Goal: Complete application form

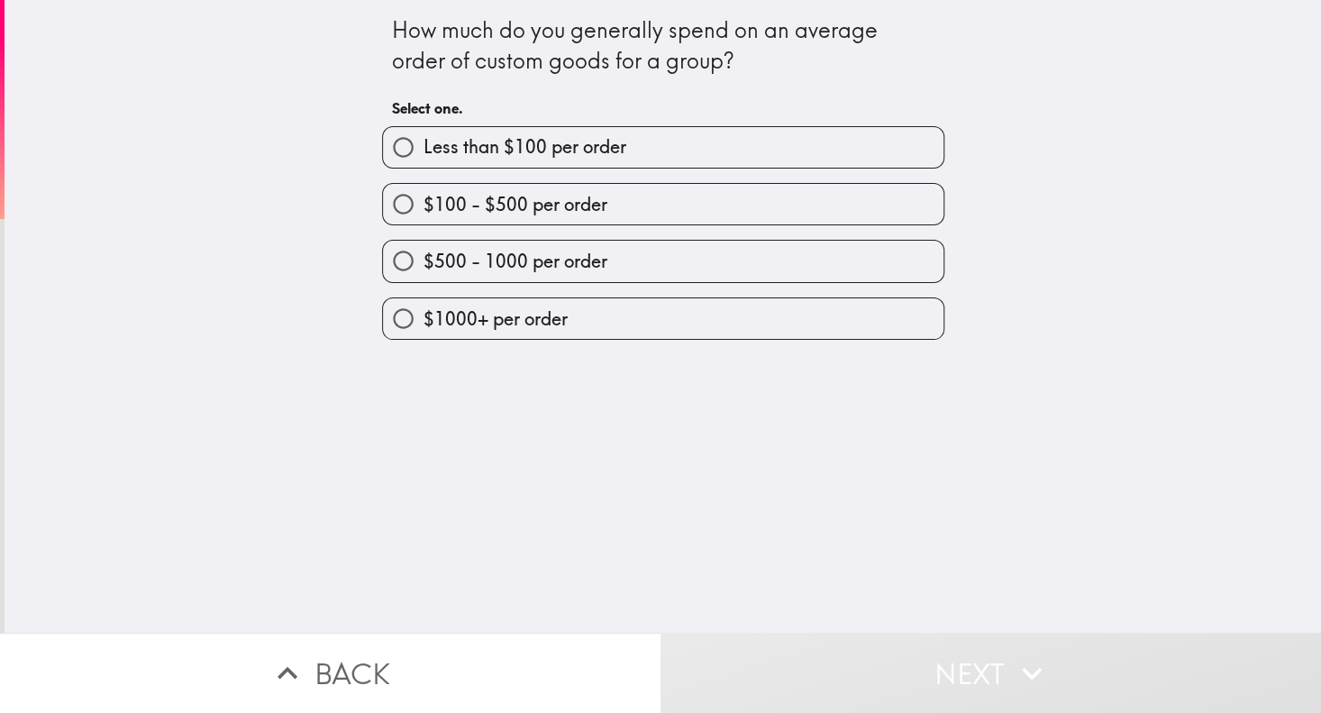
click at [203, 228] on div "How much do you generally spend on an average order of custom goods for a group…" at bounding box center [663, 316] width 1316 height 633
click at [572, 31] on div "How much do you generally spend on an average order of custom goods for a group?" at bounding box center [663, 45] width 542 height 60
click at [487, 201] on span "$100 - $500 per order" at bounding box center [515, 204] width 184 height 25
click at [423, 201] on input "$100 - $500 per order" at bounding box center [403, 204] width 41 height 41
radio input "true"
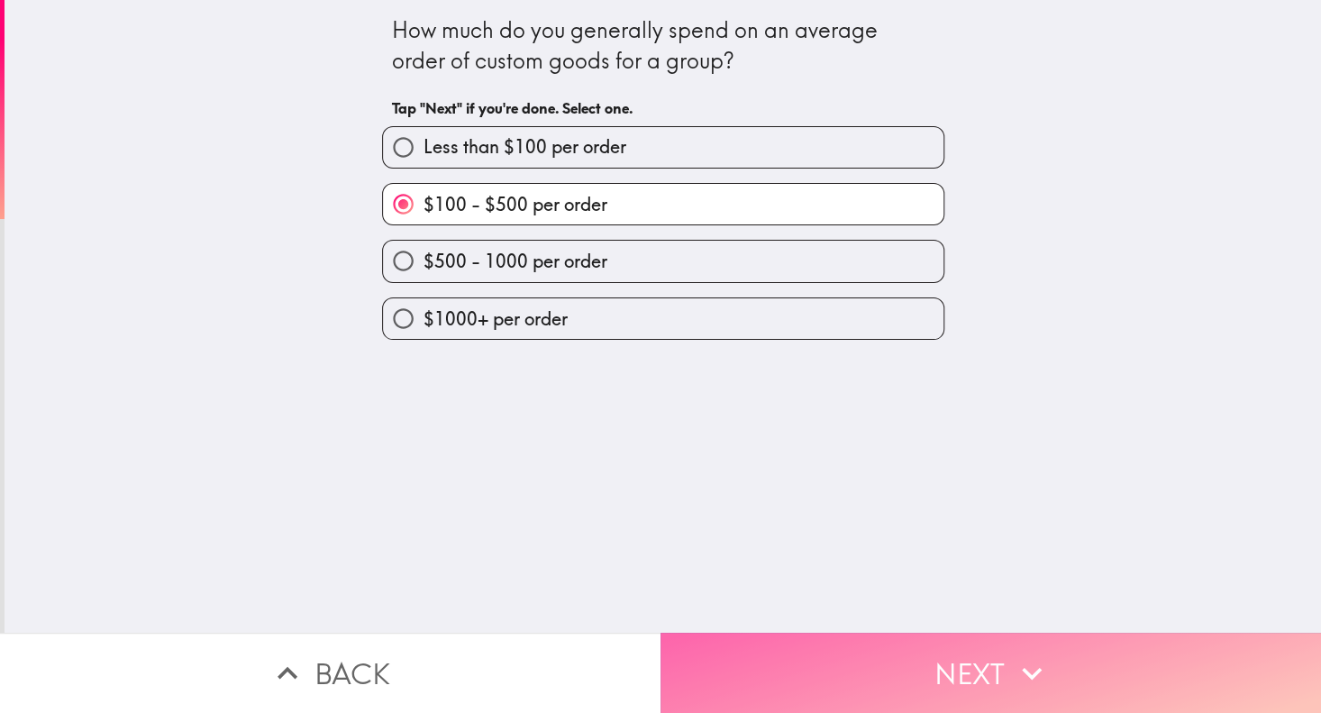
click at [852, 659] on button "Next" at bounding box center [990, 673] width 660 height 80
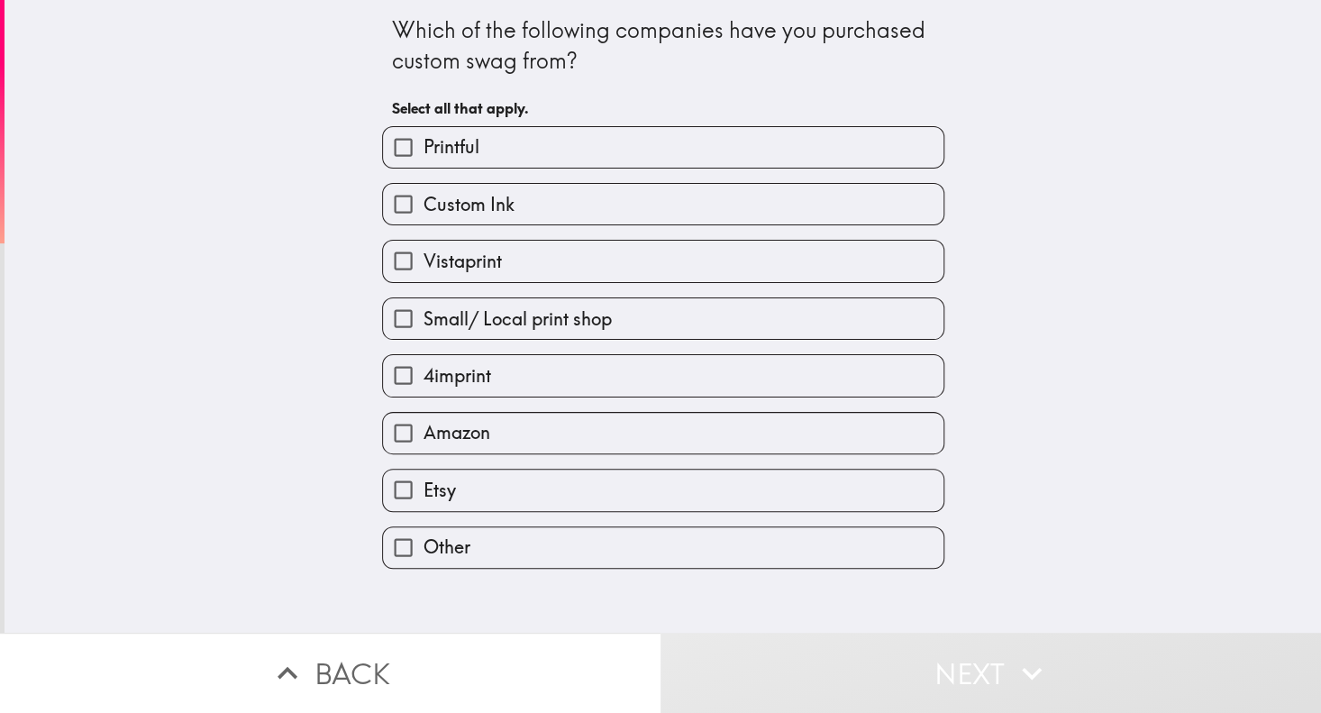
click at [296, 212] on div "Which of the following companies have you purchased custom swag from? Select al…" at bounding box center [663, 316] width 1316 height 633
click at [447, 488] on label "Etsy" at bounding box center [663, 489] width 560 height 41
click at [423, 488] on input "Etsy" at bounding box center [403, 489] width 41 height 41
checkbox input "true"
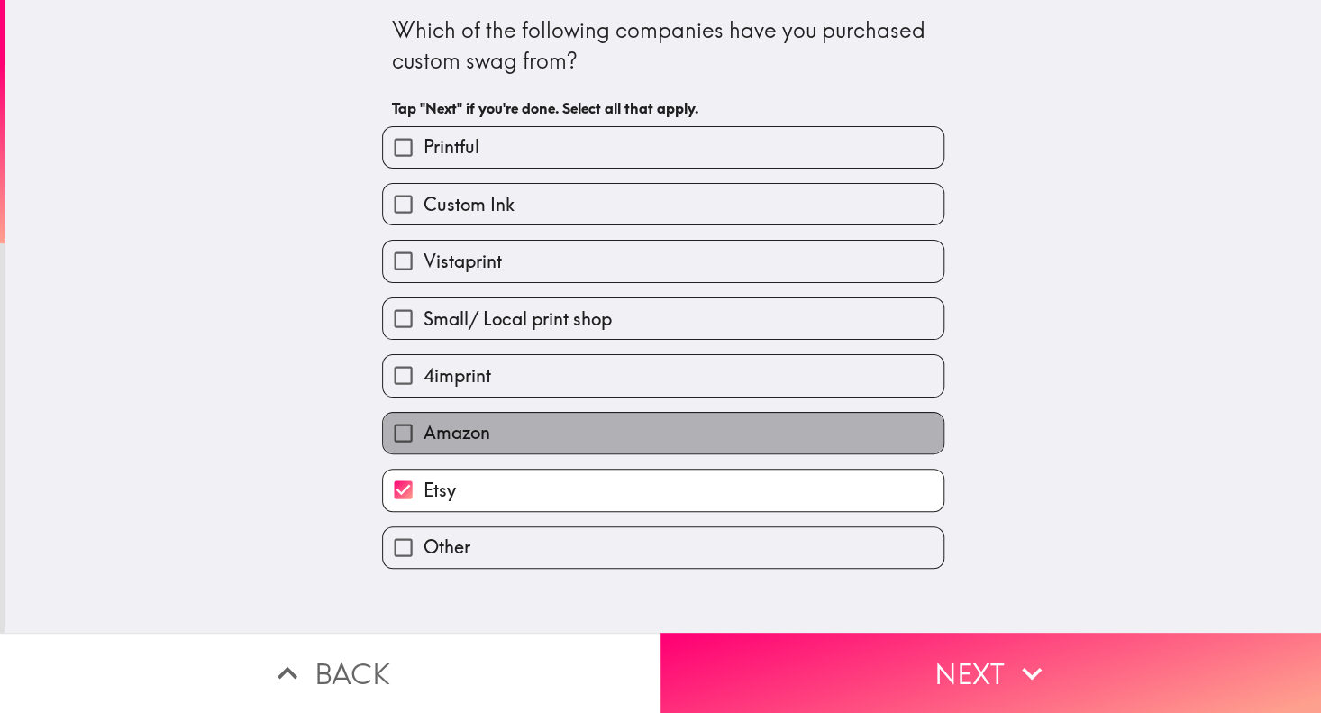
click at [455, 428] on span "Amazon" at bounding box center [456, 432] width 67 height 25
click at [423, 428] on input "Amazon" at bounding box center [403, 433] width 41 height 41
checkbox input "true"
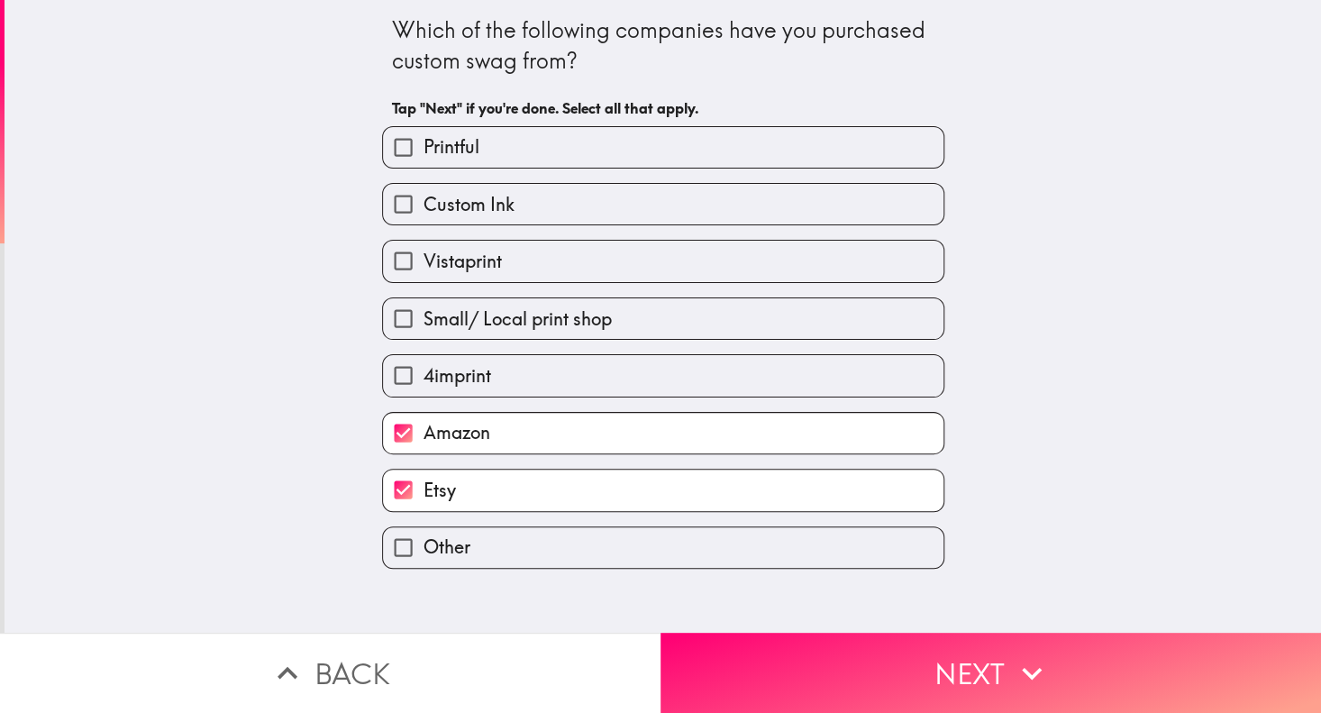
click at [469, 330] on label "Small/ Local print shop" at bounding box center [663, 318] width 560 height 41
click at [423, 330] on input "Small/ Local print shop" at bounding box center [403, 318] width 41 height 41
checkbox input "true"
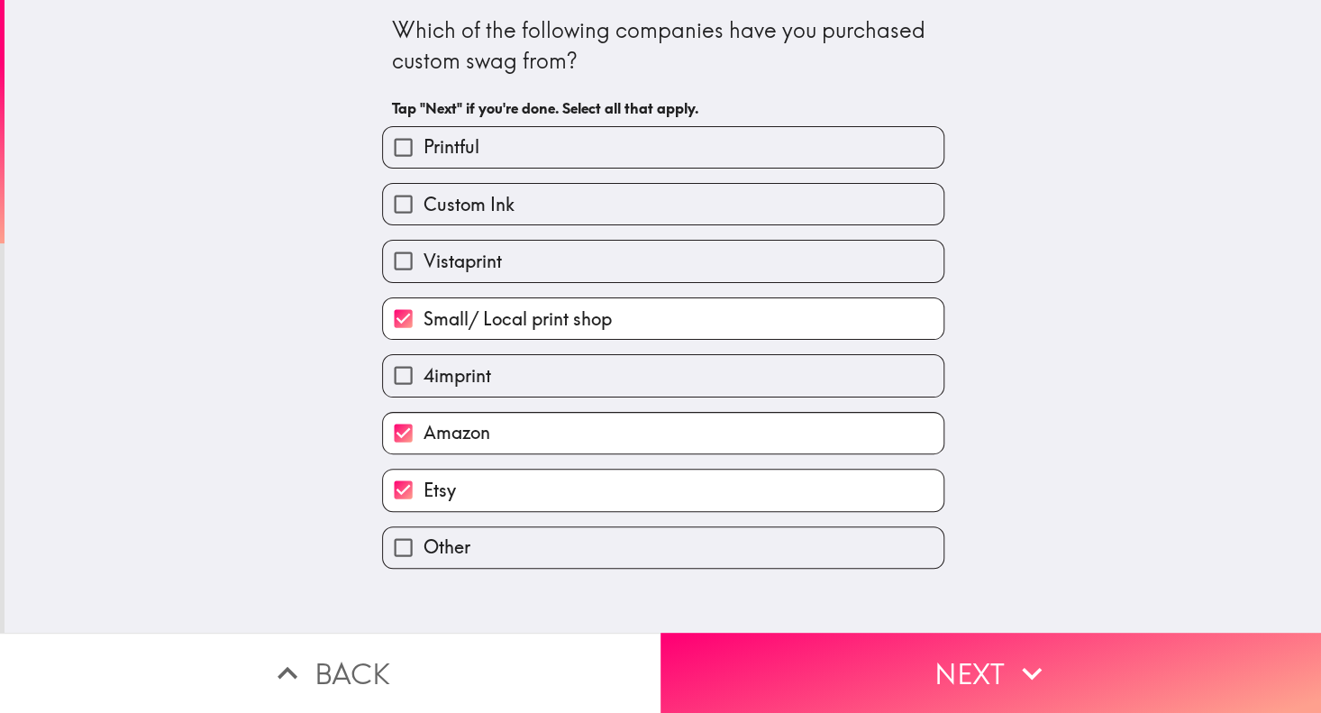
click at [279, 388] on div "Which of the following companies have you purchased custom swag from? Tap "Next…" at bounding box center [663, 316] width 1316 height 633
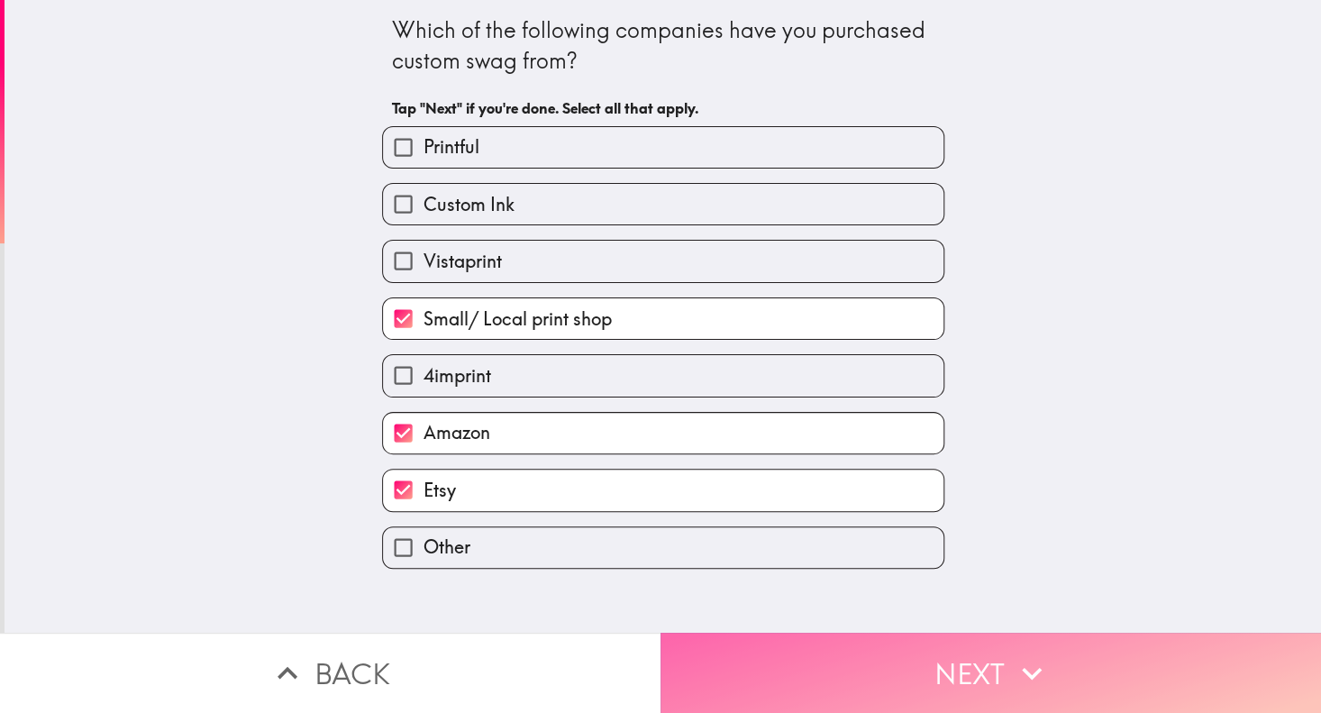
click at [794, 659] on button "Next" at bounding box center [990, 673] width 660 height 80
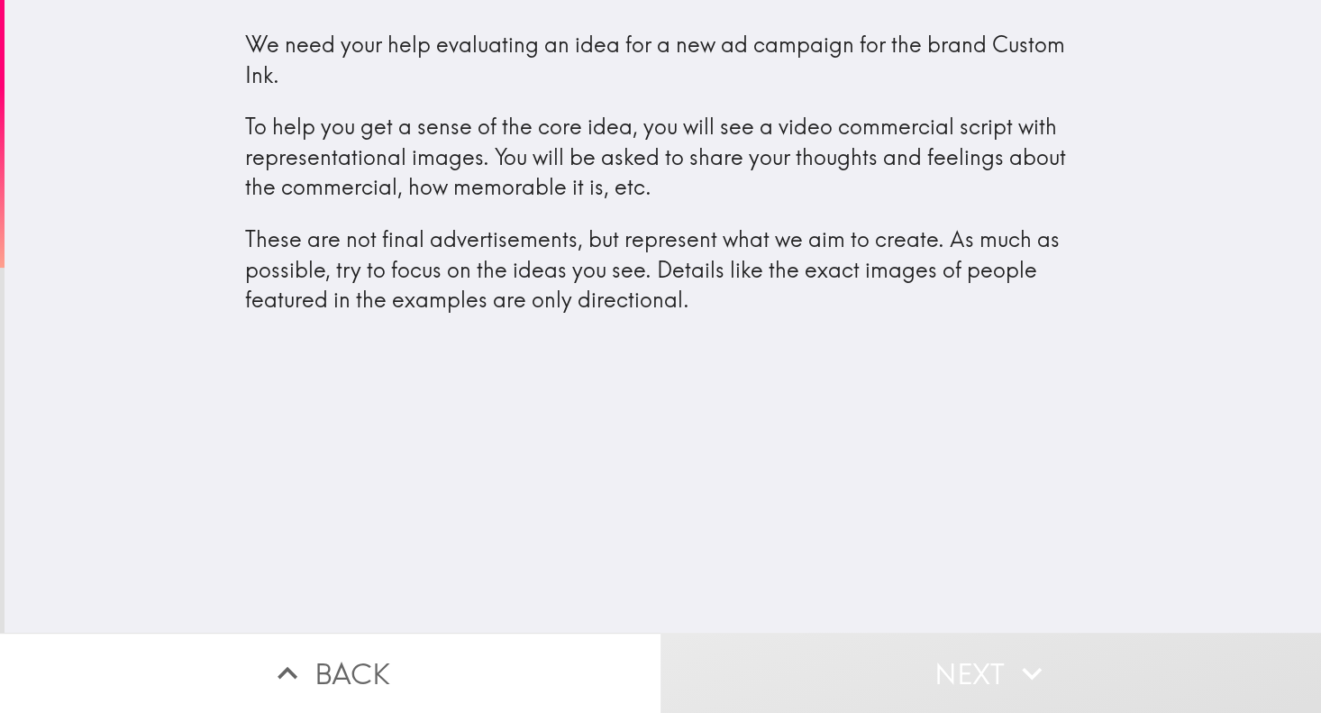
click at [584, 264] on p "These are not final advertisements, but represent what we aim to create. As muc…" at bounding box center [663, 269] width 836 height 91
click at [544, 277] on p "These are not final advertisements, but represent what we aim to create. As muc…" at bounding box center [663, 269] width 836 height 91
click at [565, 370] on div "We need your help evaluating an idea for a new ad campaign for the brand Custom…" at bounding box center [663, 316] width 1316 height 633
click at [587, 297] on p "These are not final advertisements, but represent what we aim to create. As muc…" at bounding box center [663, 269] width 836 height 91
click at [368, 323] on h4 "We need your help evaluating an idea for a new ad campaign for the brand Custom…" at bounding box center [663, 183] width 836 height 309
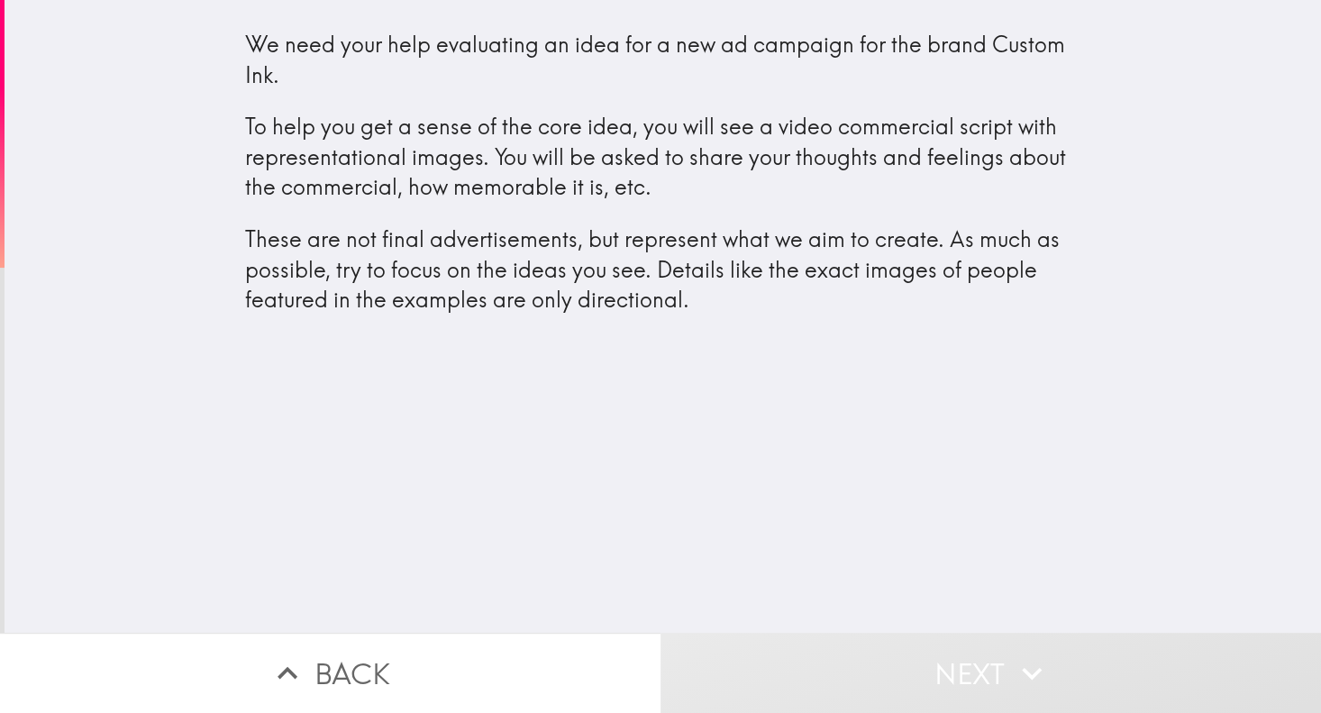
click at [824, 363] on div "We need your help evaluating an idea for a new ad campaign for the brand Custom…" at bounding box center [663, 190] width 865 height 352
click at [851, 641] on button "Next" at bounding box center [990, 673] width 660 height 80
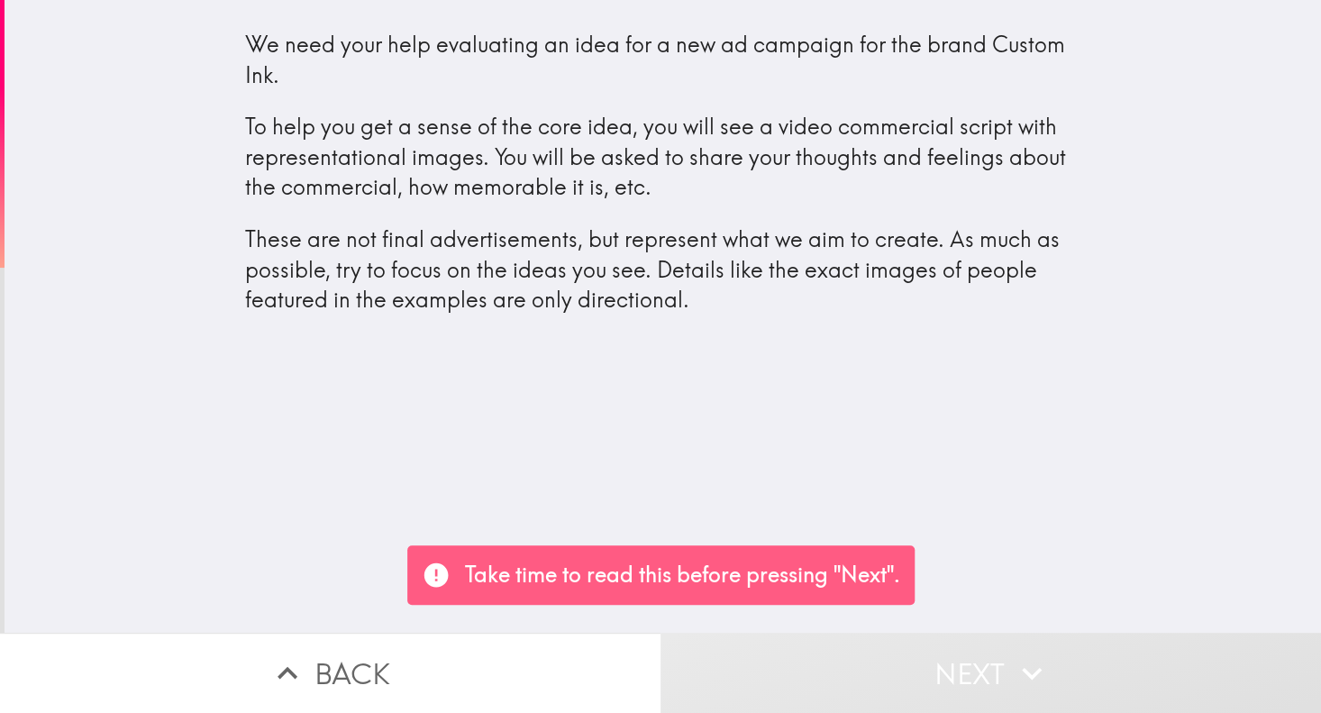
click at [675, 289] on p "These are not final advertisements, but represent what we aim to create. As muc…" at bounding box center [663, 269] width 836 height 91
